Goal: Task Accomplishment & Management: Manage account settings

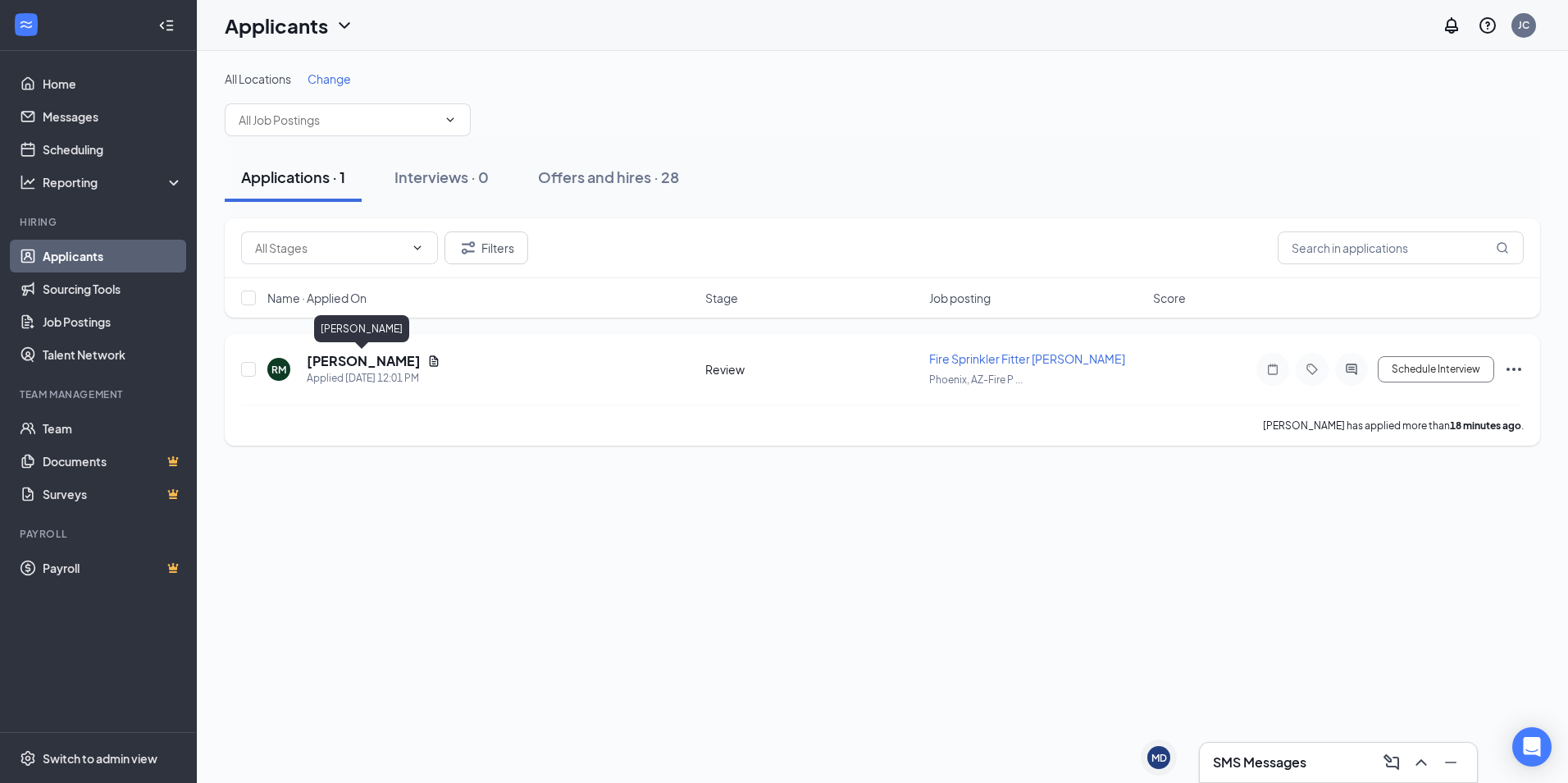
click at [371, 357] on h5 "[PERSON_NAME]" at bounding box center [364, 360] width 114 height 18
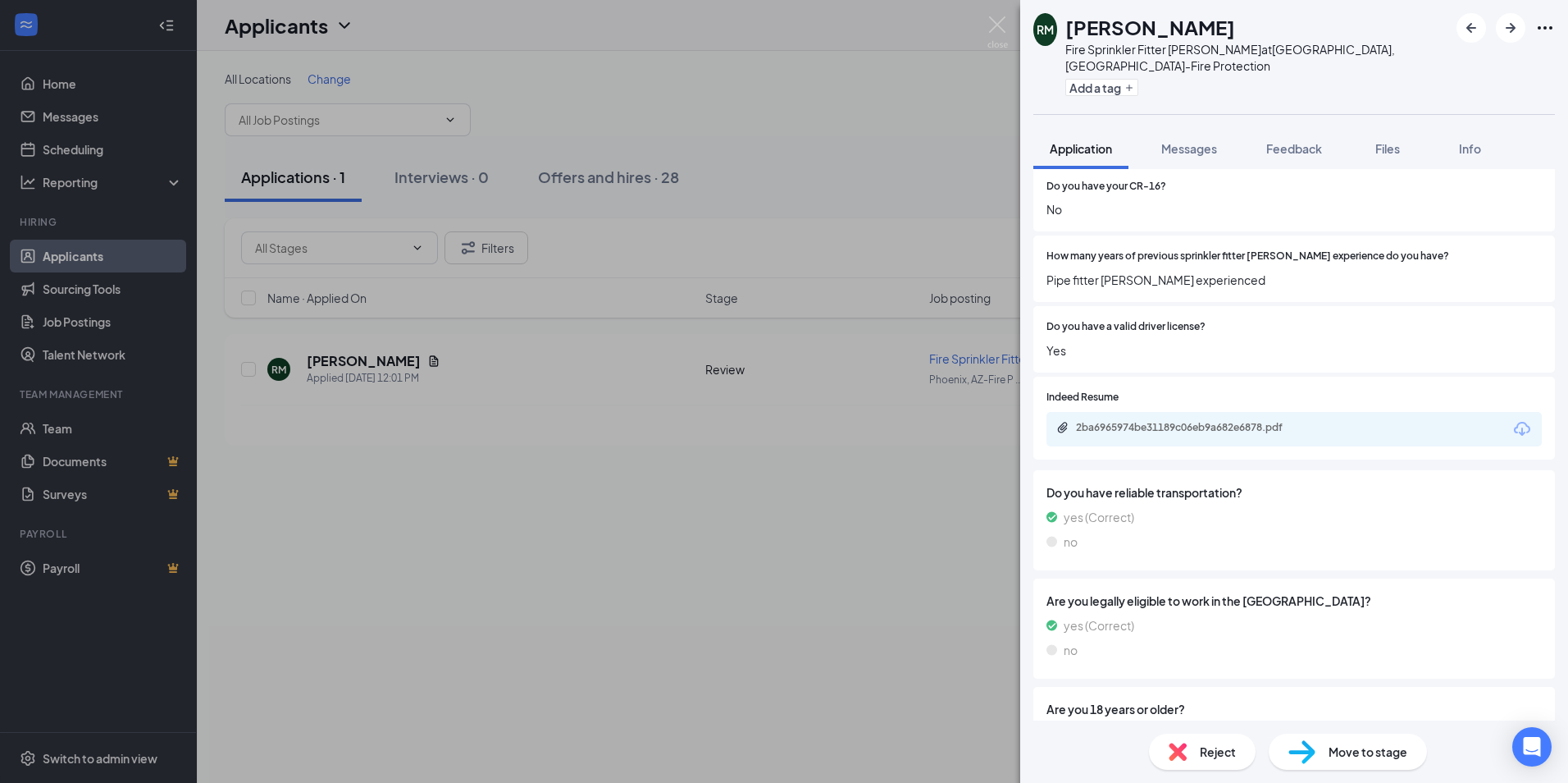
scroll to position [886, 0]
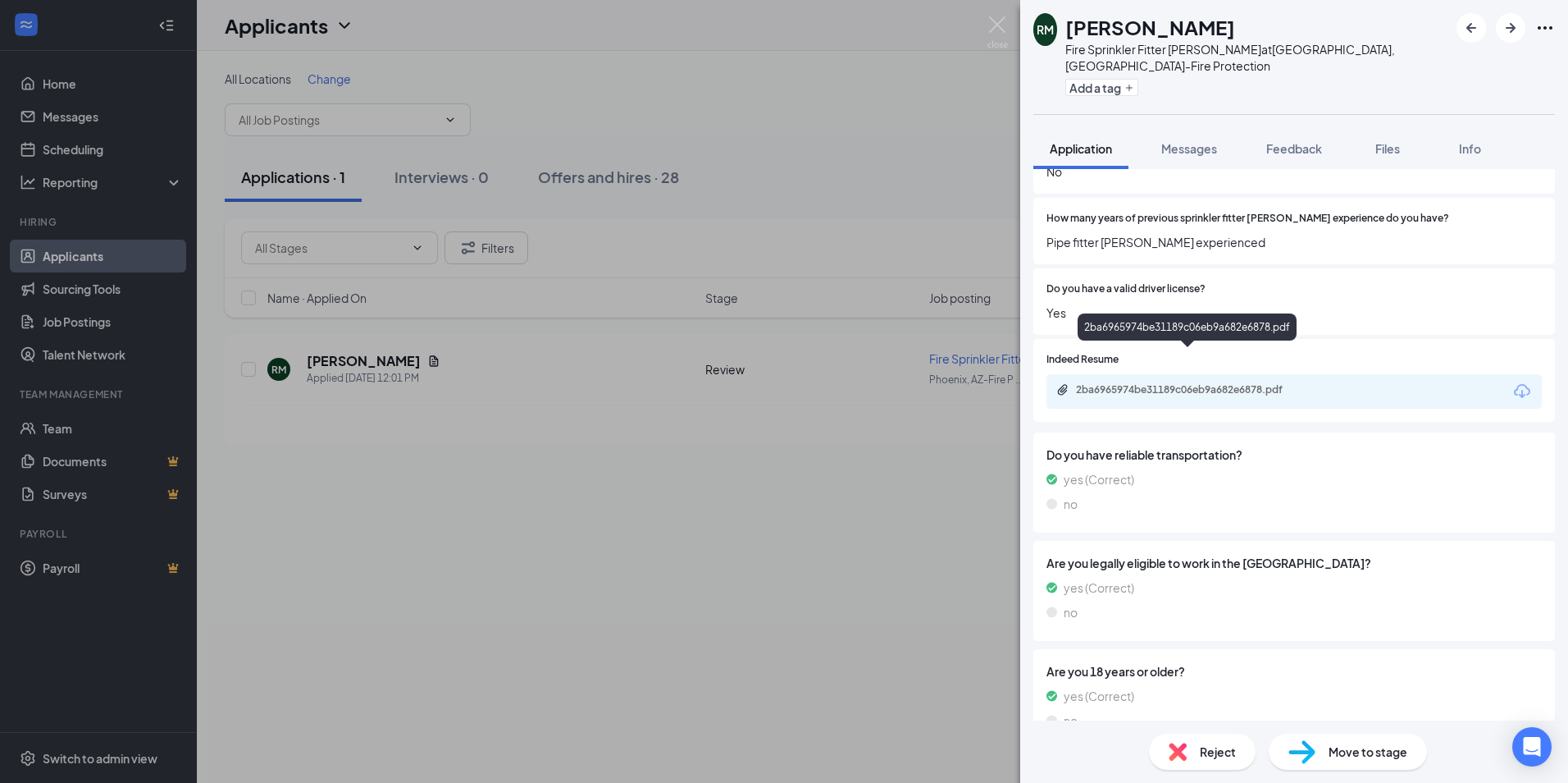
click at [1140, 383] on div "2ba6965974be31189c06eb9a682e6878.pdf" at bounding box center [1190, 389] width 229 height 13
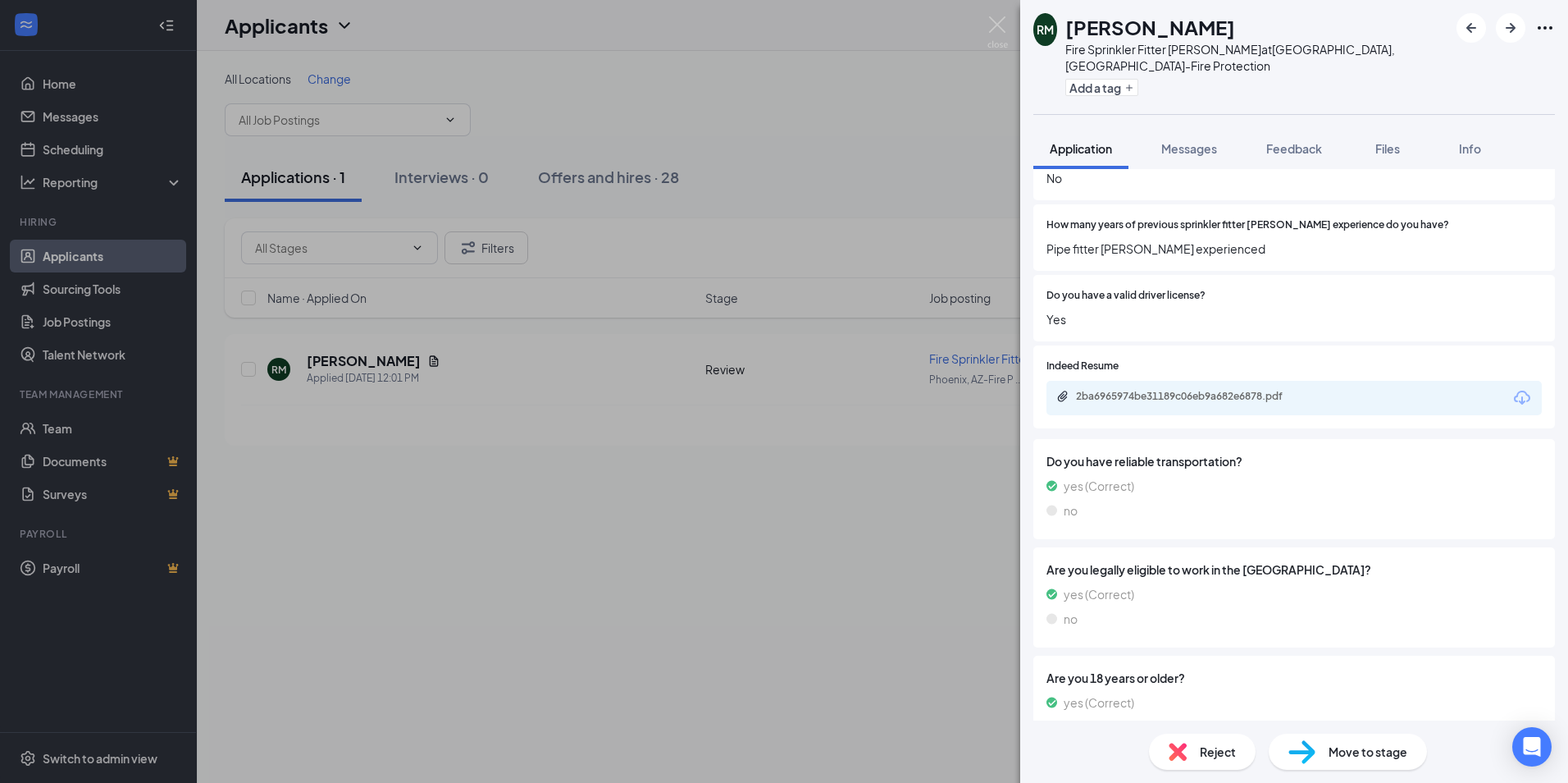
click at [878, 529] on div "RM [PERSON_NAME] Fire Sprinkler Fitter [PERSON_NAME] at [GEOGRAPHIC_DATA], [GEO…" at bounding box center [784, 392] width 1568 height 783
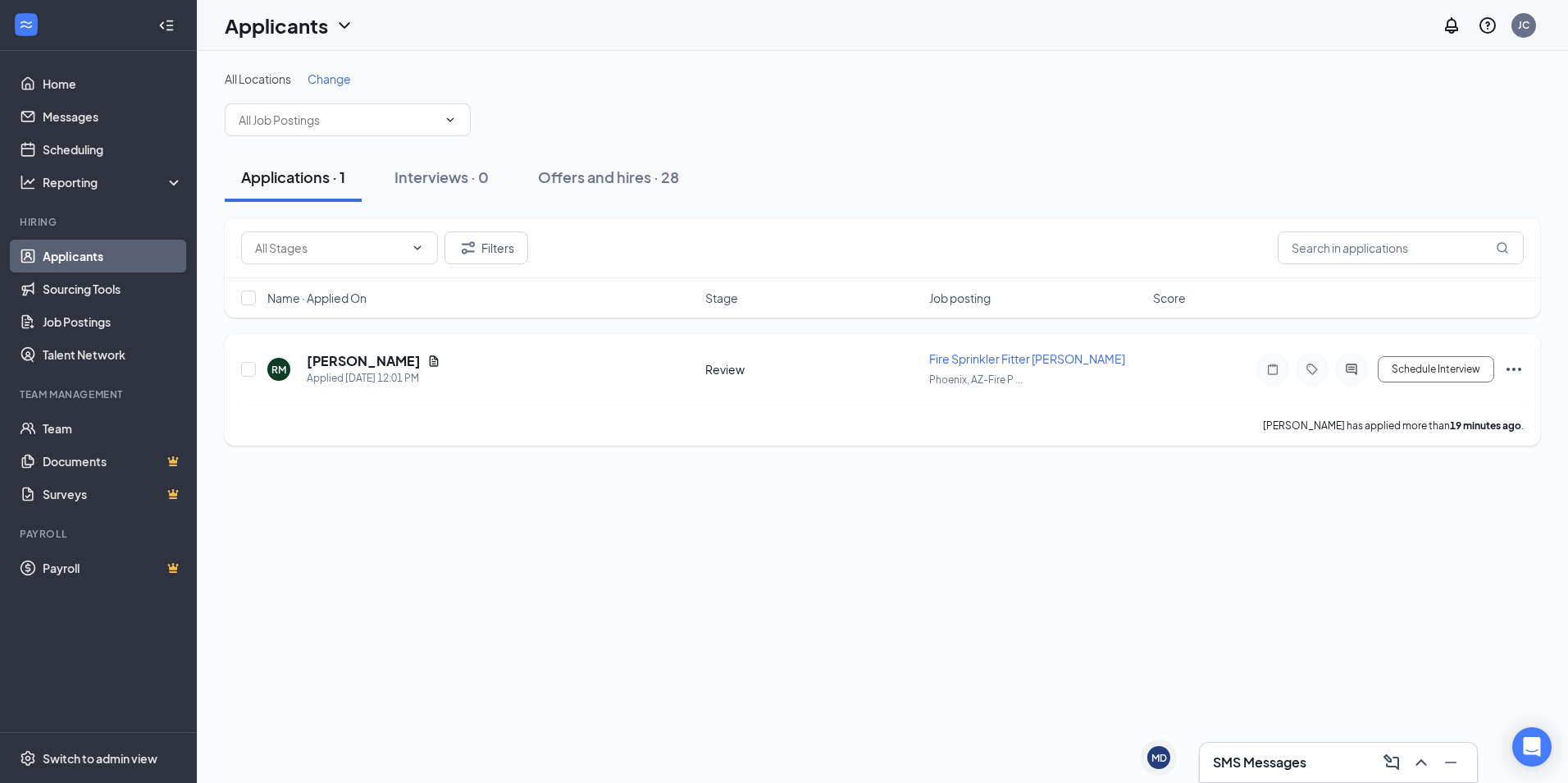
click at [1520, 366] on icon "Ellipses" at bounding box center [1514, 369] width 20 height 20
click at [1409, 607] on p "Reject" at bounding box center [1428, 606] width 141 height 16
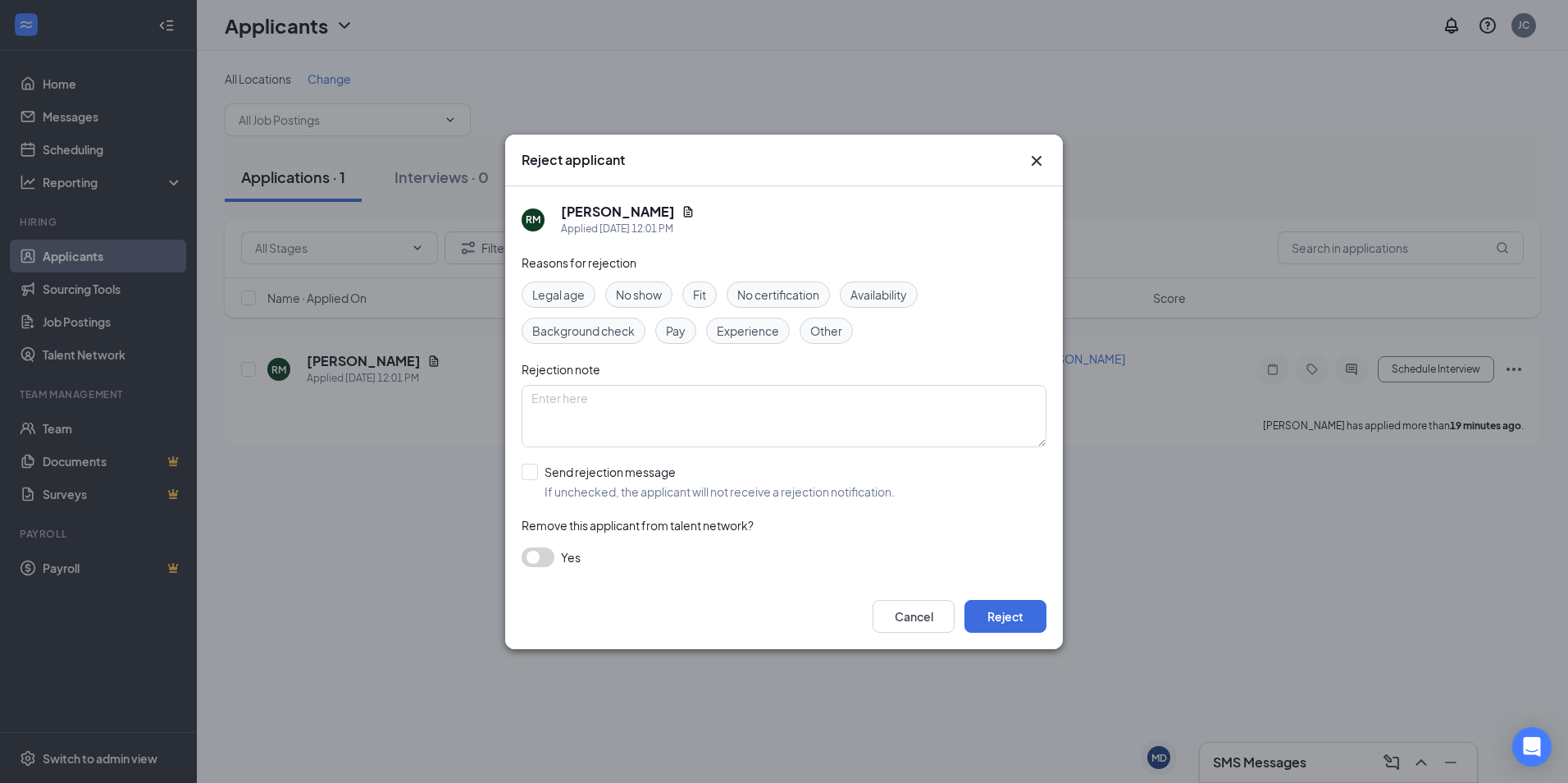
click at [746, 331] on span "Experience" at bounding box center [748, 330] width 62 height 18
click at [604, 408] on textarea at bounding box center [784, 416] width 525 height 62
click at [626, 414] on textarea at bounding box center [784, 416] width 525 height 62
type textarea "His background and experience. He is an actual pipe fitter not a sprinkler fitt…"
click at [1006, 614] on button "Reject" at bounding box center [1005, 617] width 82 height 33
